Goal: Find specific page/section: Find specific page/section

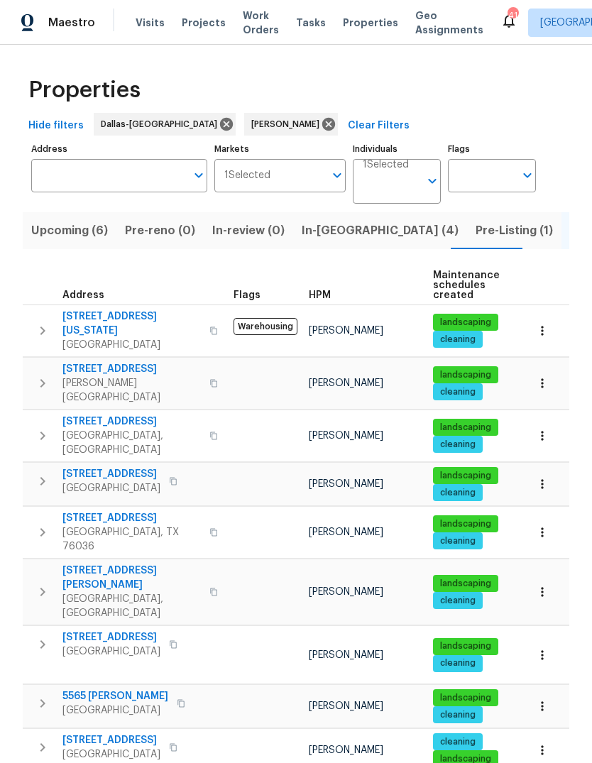
click at [475, 229] on span "Pre-Listing (1)" at bounding box center [513, 231] width 77 height 20
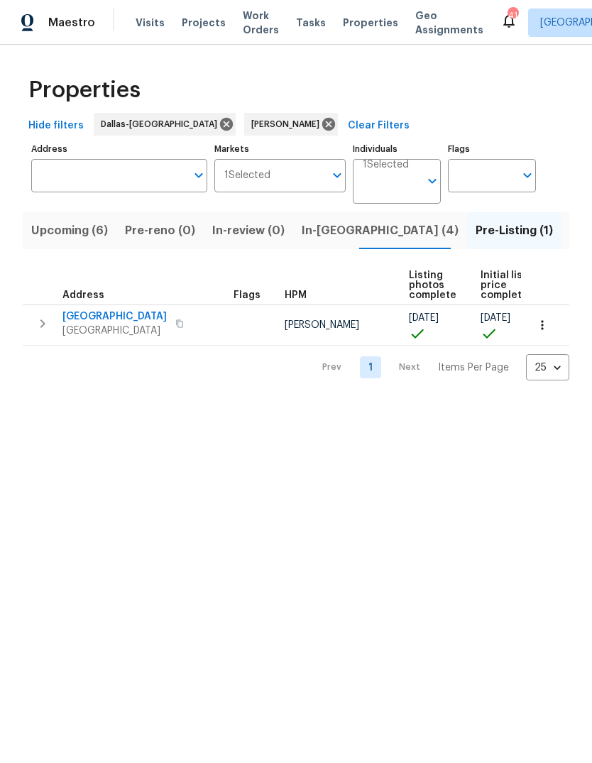
click at [118, 311] on span "9318 Monticello Dr" at bounding box center [114, 316] width 104 height 14
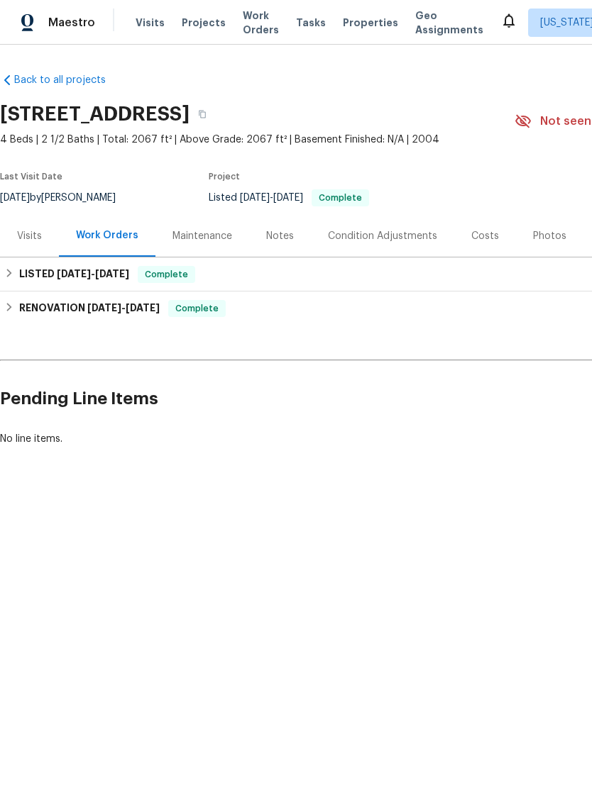
click at [546, 231] on div "Photos" at bounding box center [549, 236] width 33 height 14
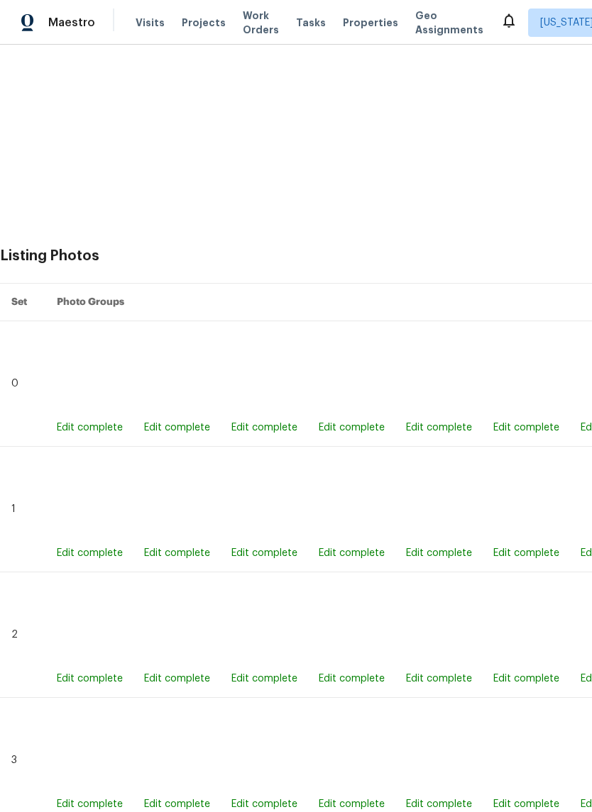
scroll to position [330, 0]
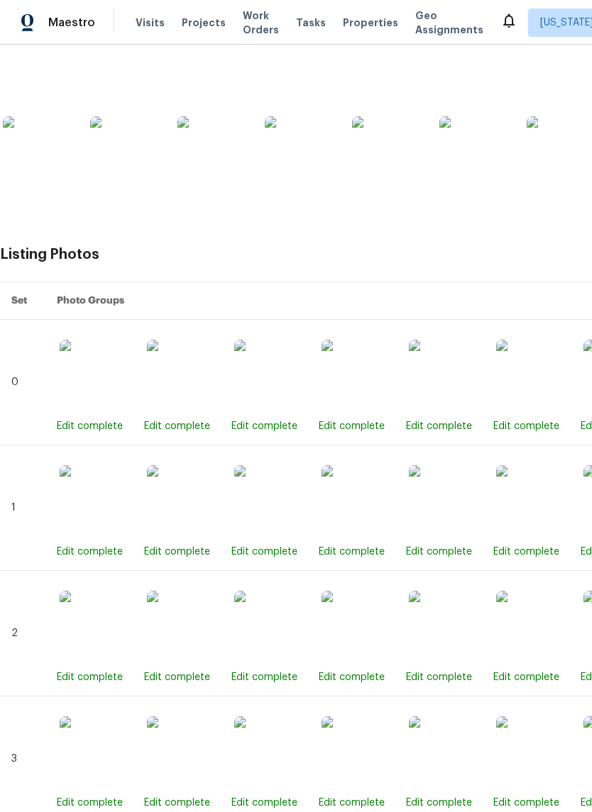
click at [358, 387] on img at bounding box center [356, 375] width 71 height 71
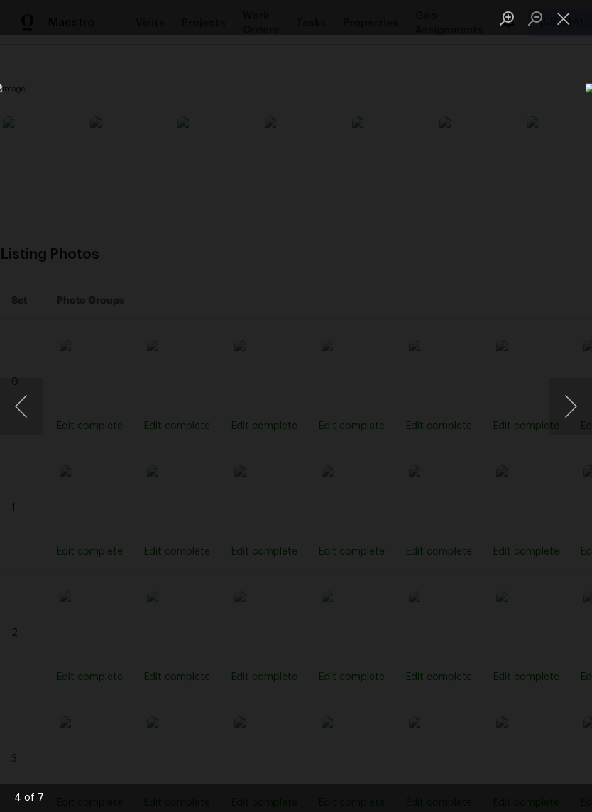
click at [566, 14] on button "Close lightbox" at bounding box center [563, 18] width 28 height 25
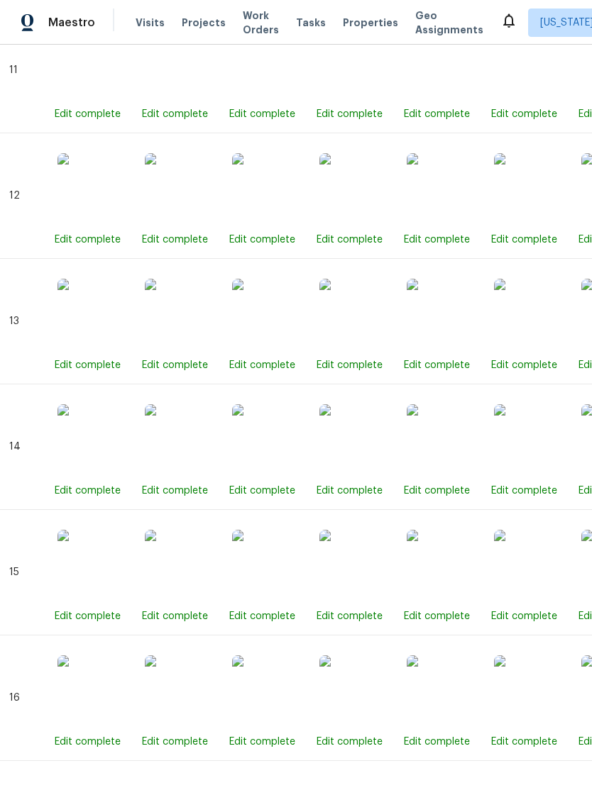
scroll to position [2022, 2]
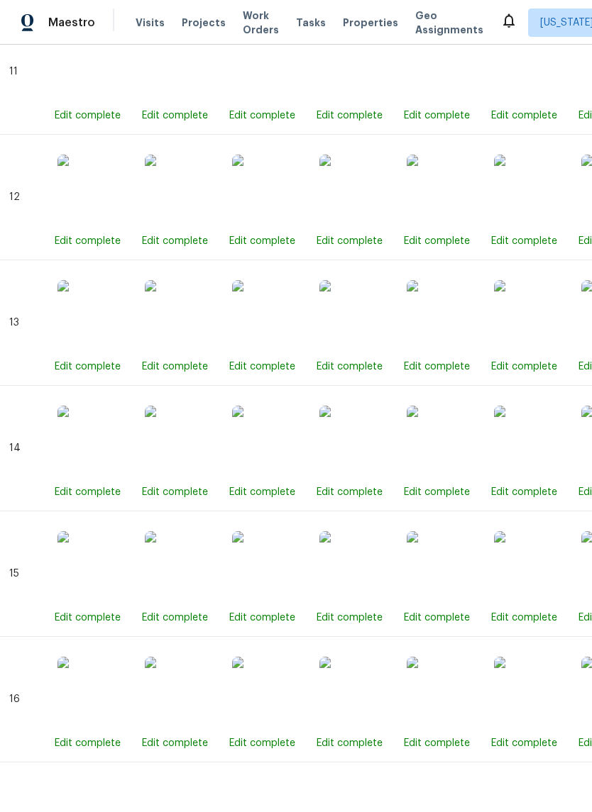
click at [361, 688] on img at bounding box center [354, 692] width 71 height 71
